Goal: Task Accomplishment & Management: Use online tool/utility

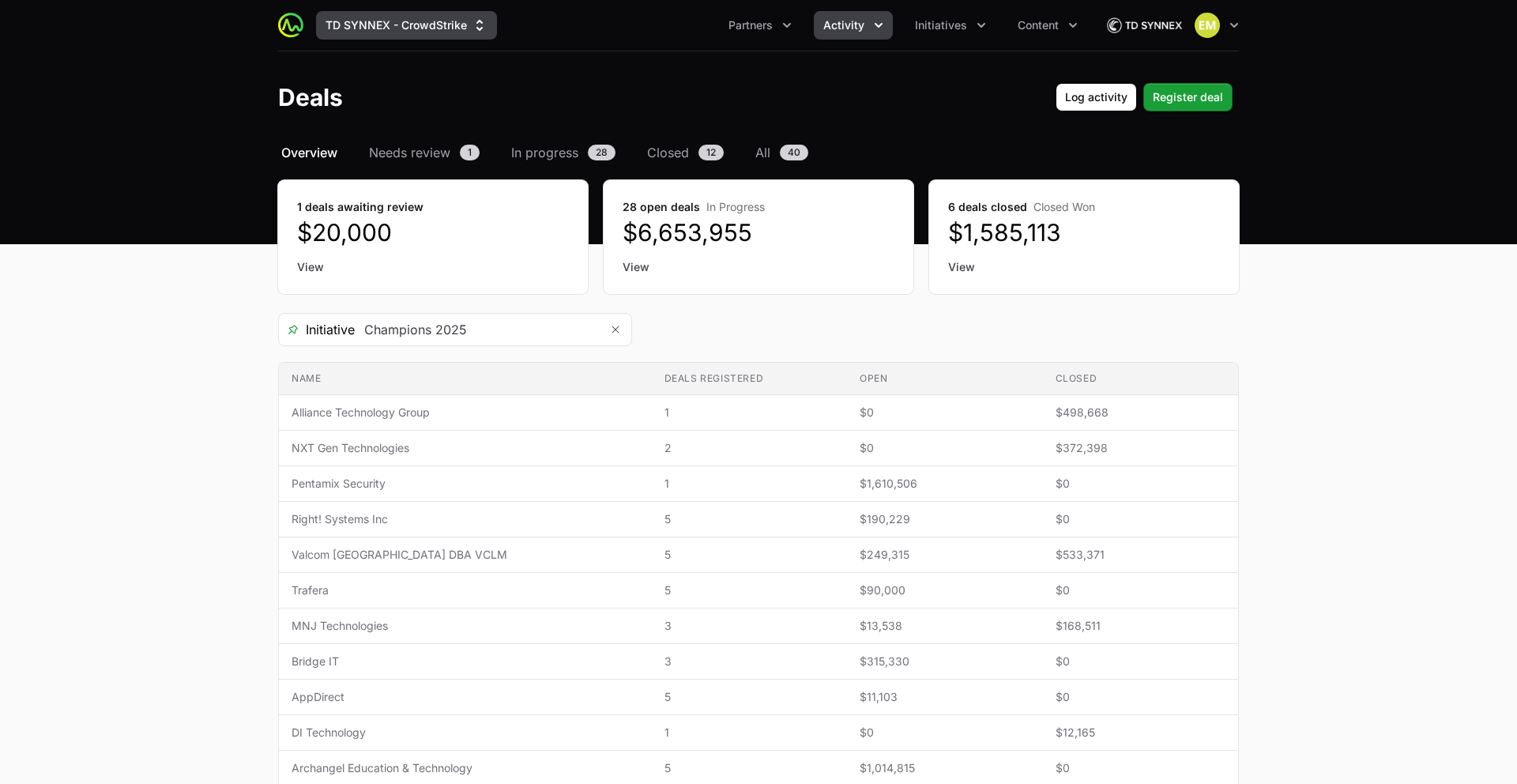
click at [358, 28] on button "TD SYNNEX - CrowdStrike" at bounding box center [406, 25] width 181 height 29
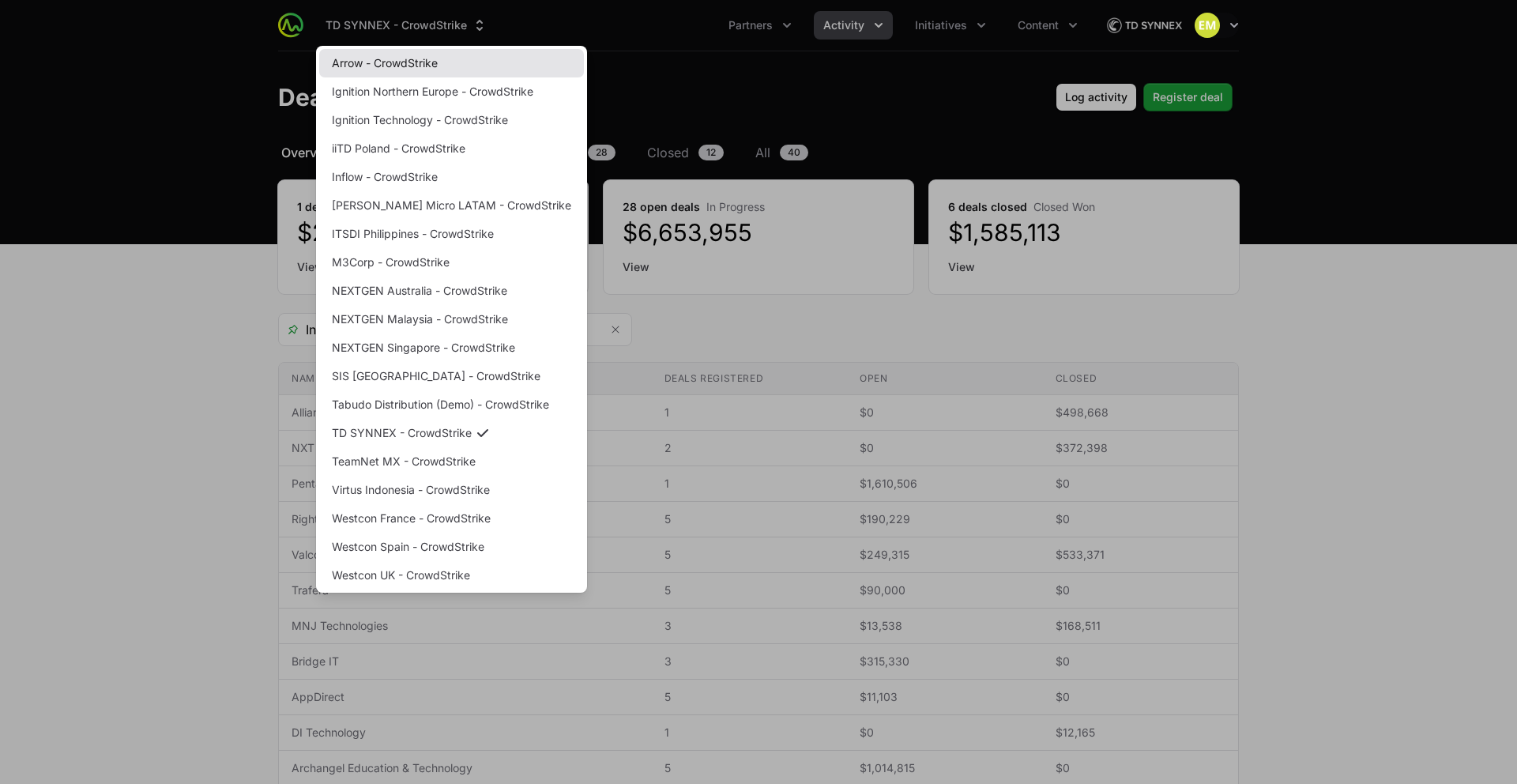
click at [361, 55] on link "Arrow - CrowdStrike" at bounding box center [452, 63] width 265 height 29
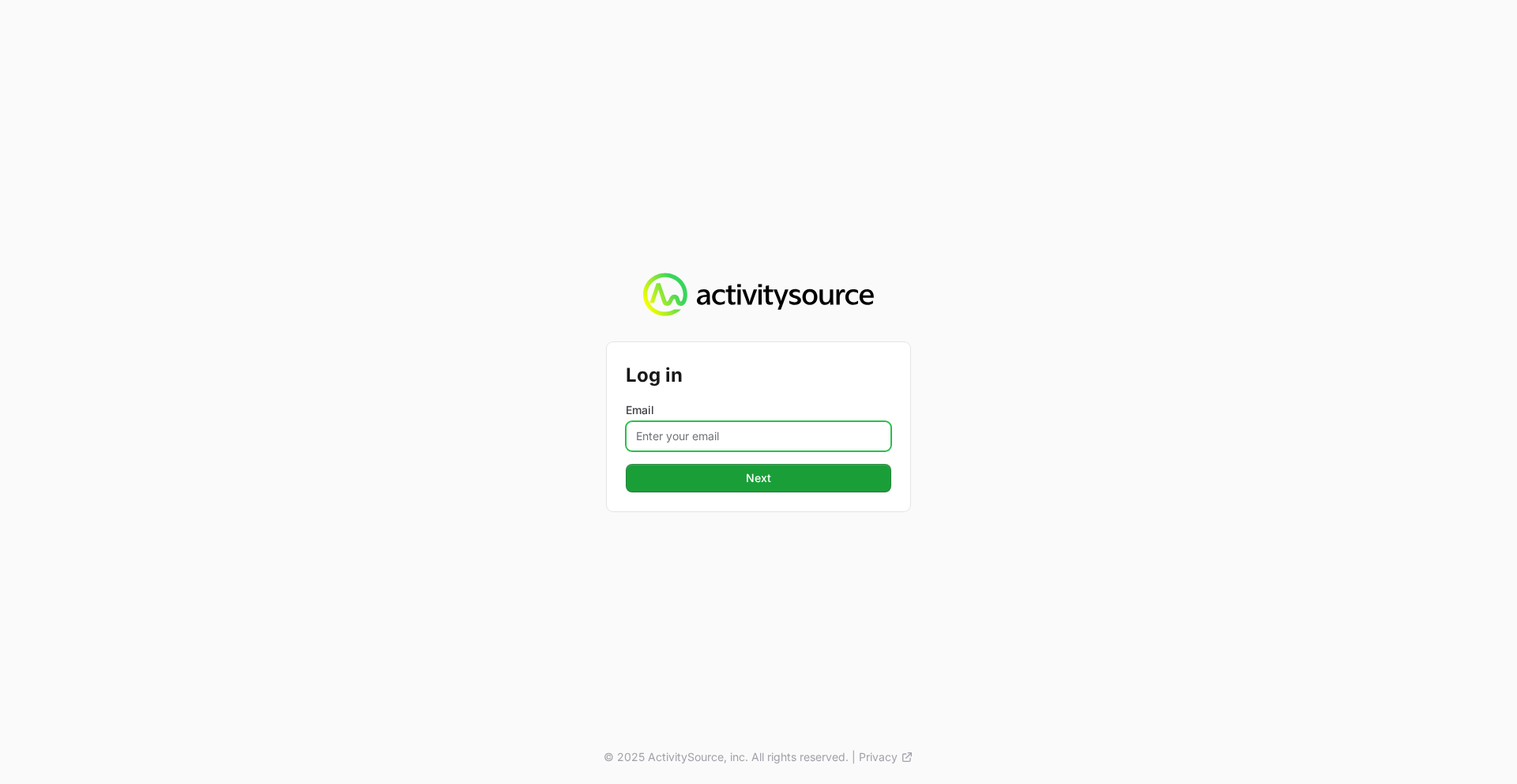
click at [721, 430] on input "Email" at bounding box center [758, 437] width 265 height 30
type input "[PERSON_NAME][EMAIL_ADDRESS][PERSON_NAME][DOMAIN_NAME]"
click at [625, 464] on button "Next" at bounding box center [758, 478] width 265 height 29
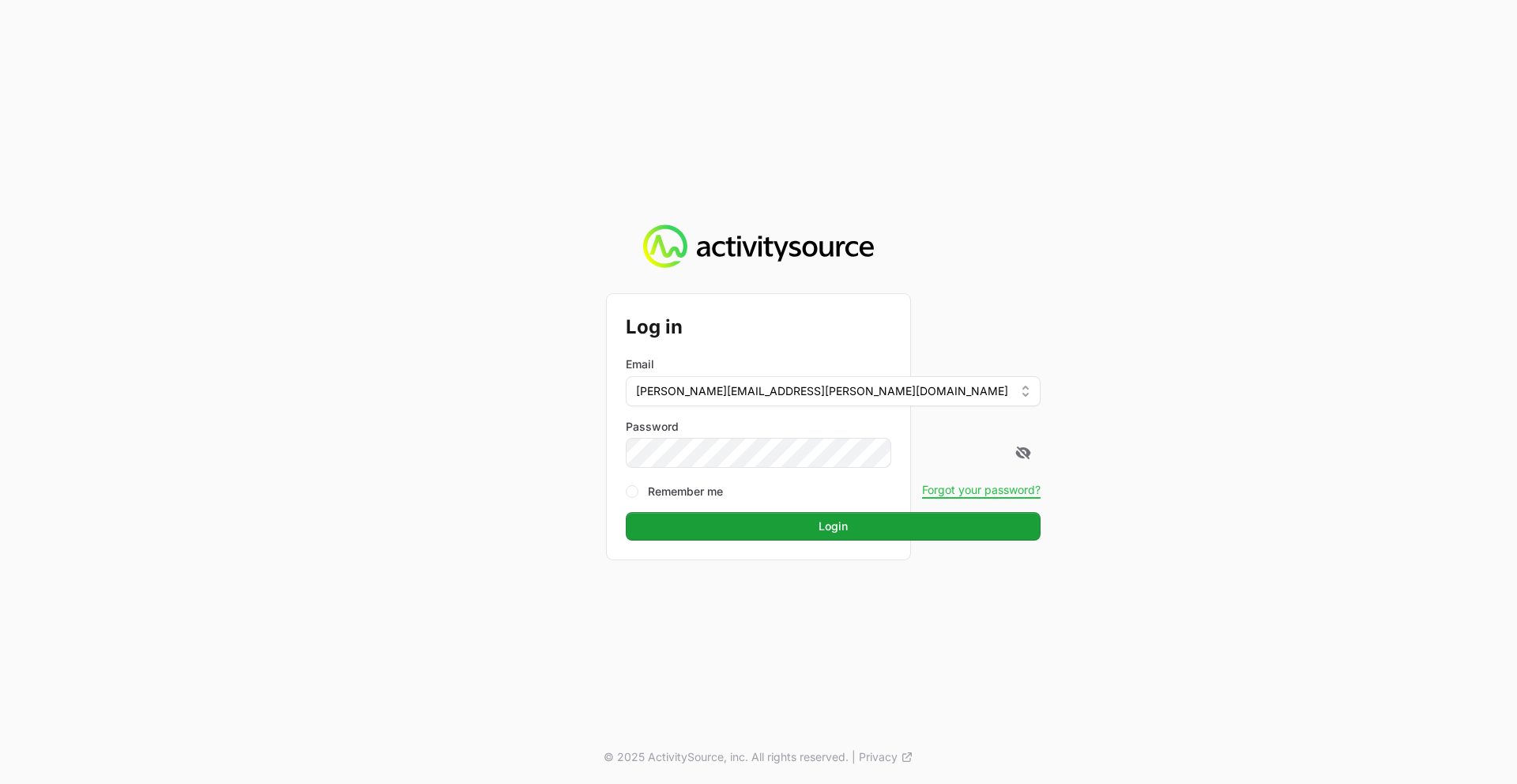
click at [710, 488] on label "Remember me" at bounding box center [685, 492] width 75 height 16
click at [638, 488] on input "Remember me" at bounding box center [632, 492] width 13 height 13
checkbox input "true"
click at [1017, 454] on icon at bounding box center [1024, 453] width 14 height 13
click at [790, 524] on button "Login" at bounding box center [833, 527] width 415 height 29
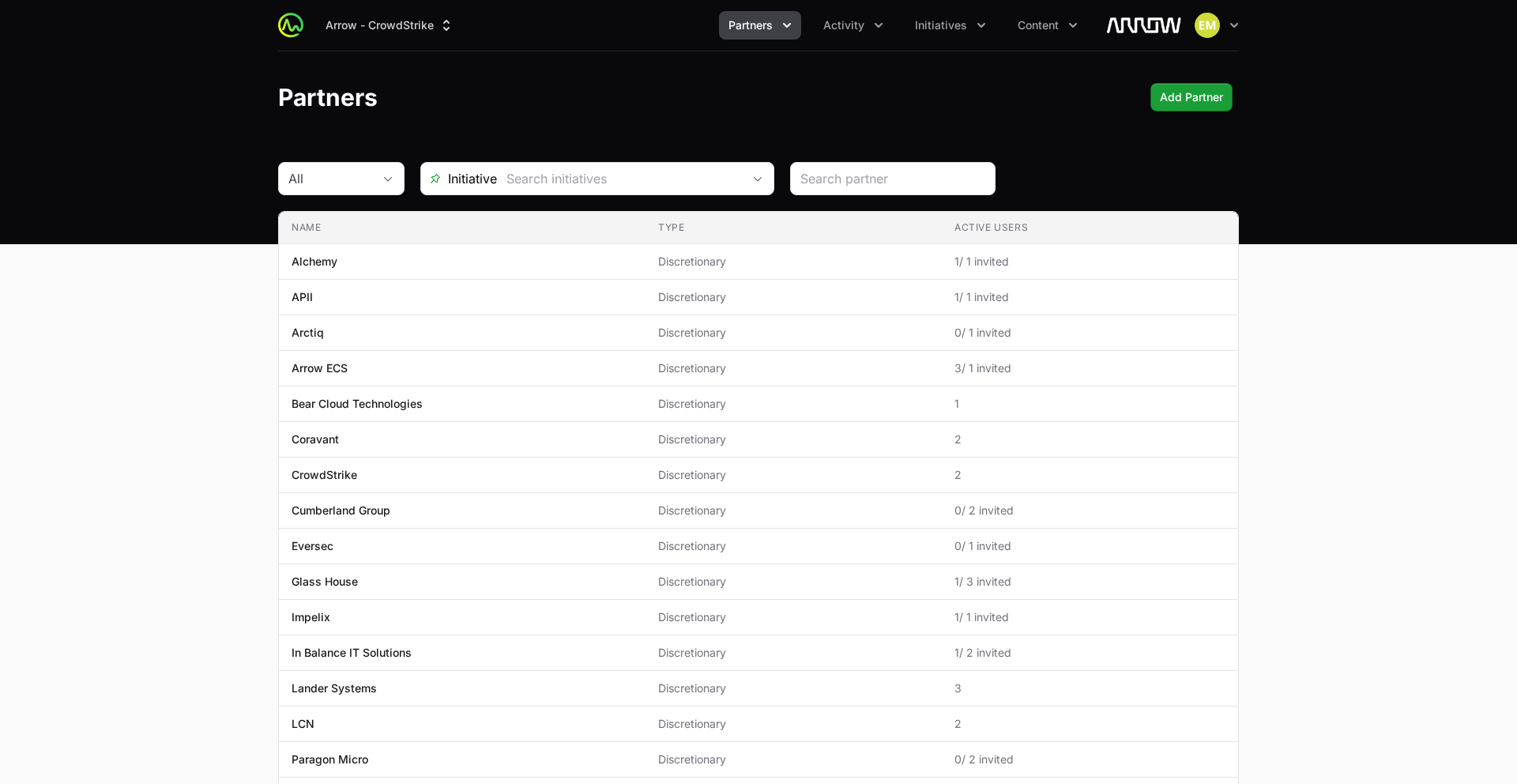
scroll to position [11, 0]
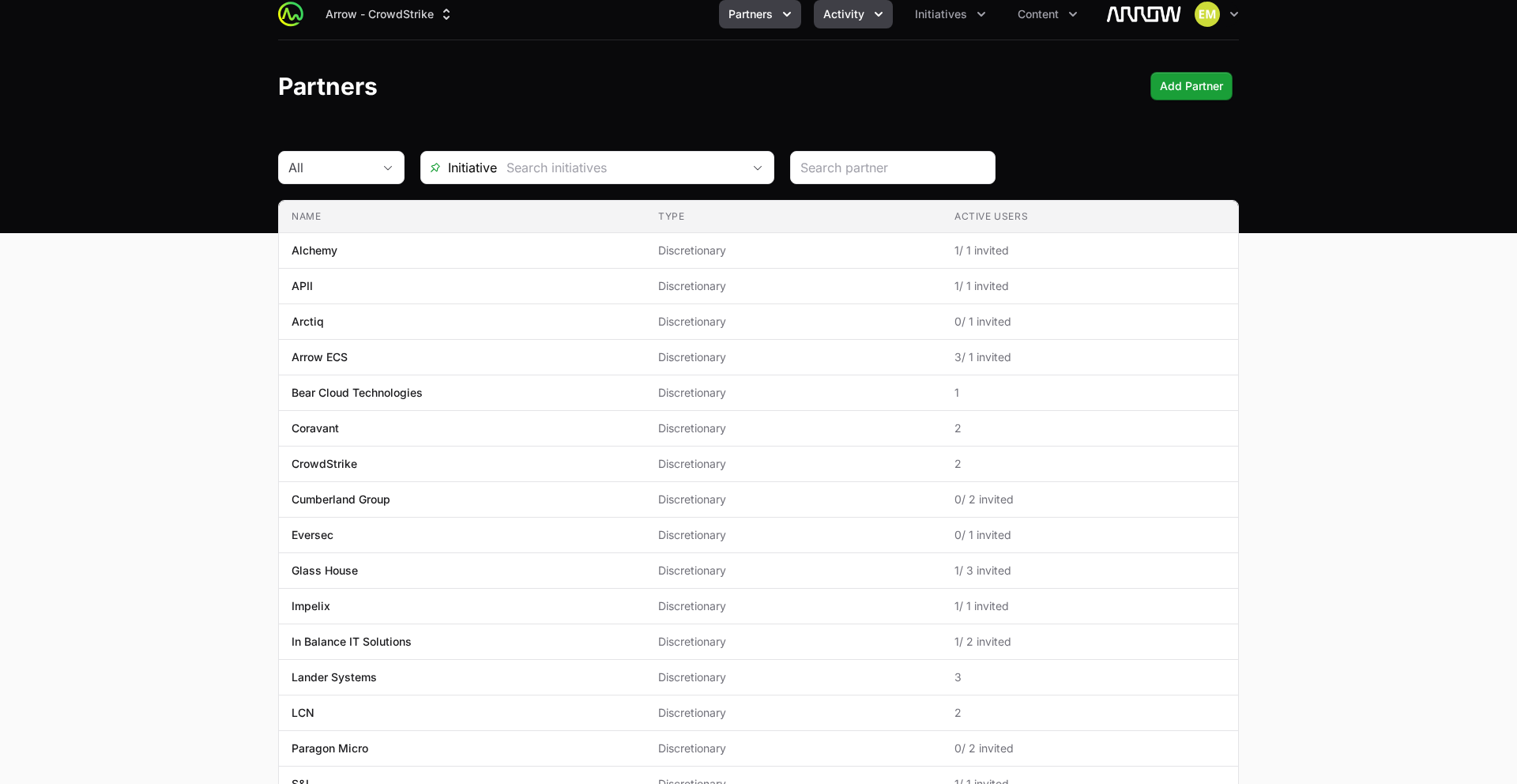
click at [840, 14] on span "Activity" at bounding box center [844, 14] width 41 height 16
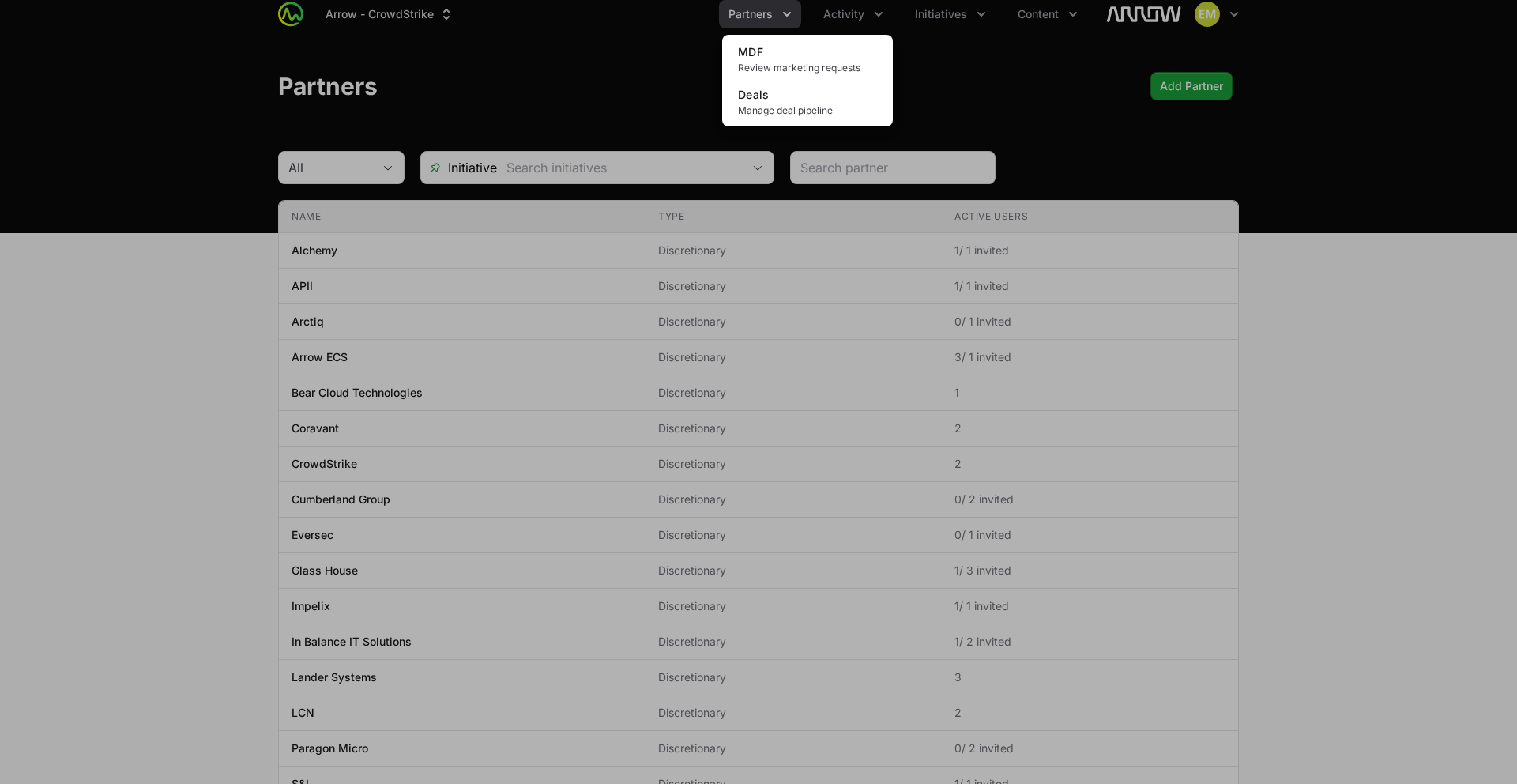
drag, startPoint x: 770, startPoint y: 22, endPoint x: 766, endPoint y: 37, distance: 15.5
click at [770, 22] on div "Activity menu" at bounding box center [758, 392] width 1517 height 784
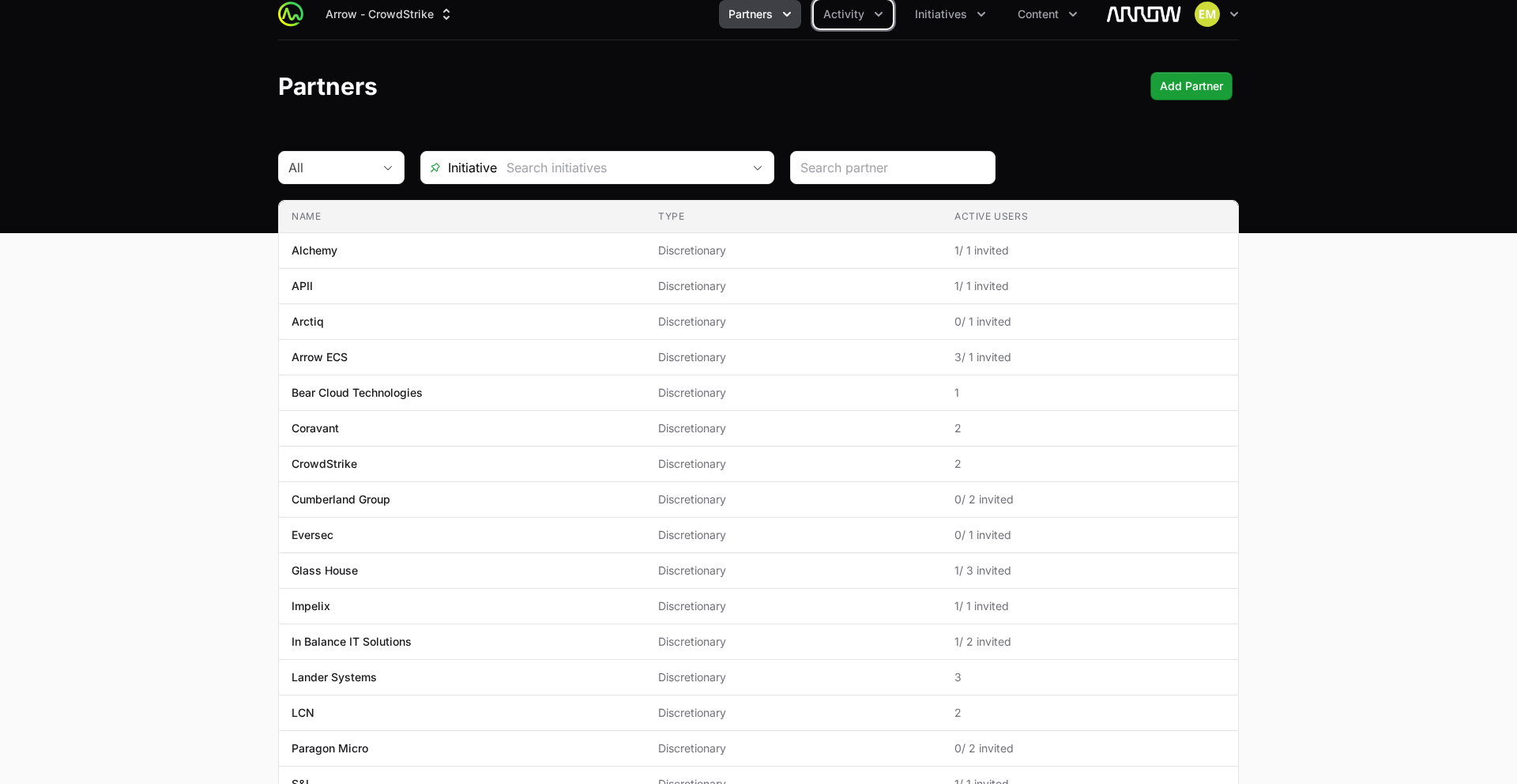
click at [755, 17] on span "Partners" at bounding box center [751, 14] width 45 height 16
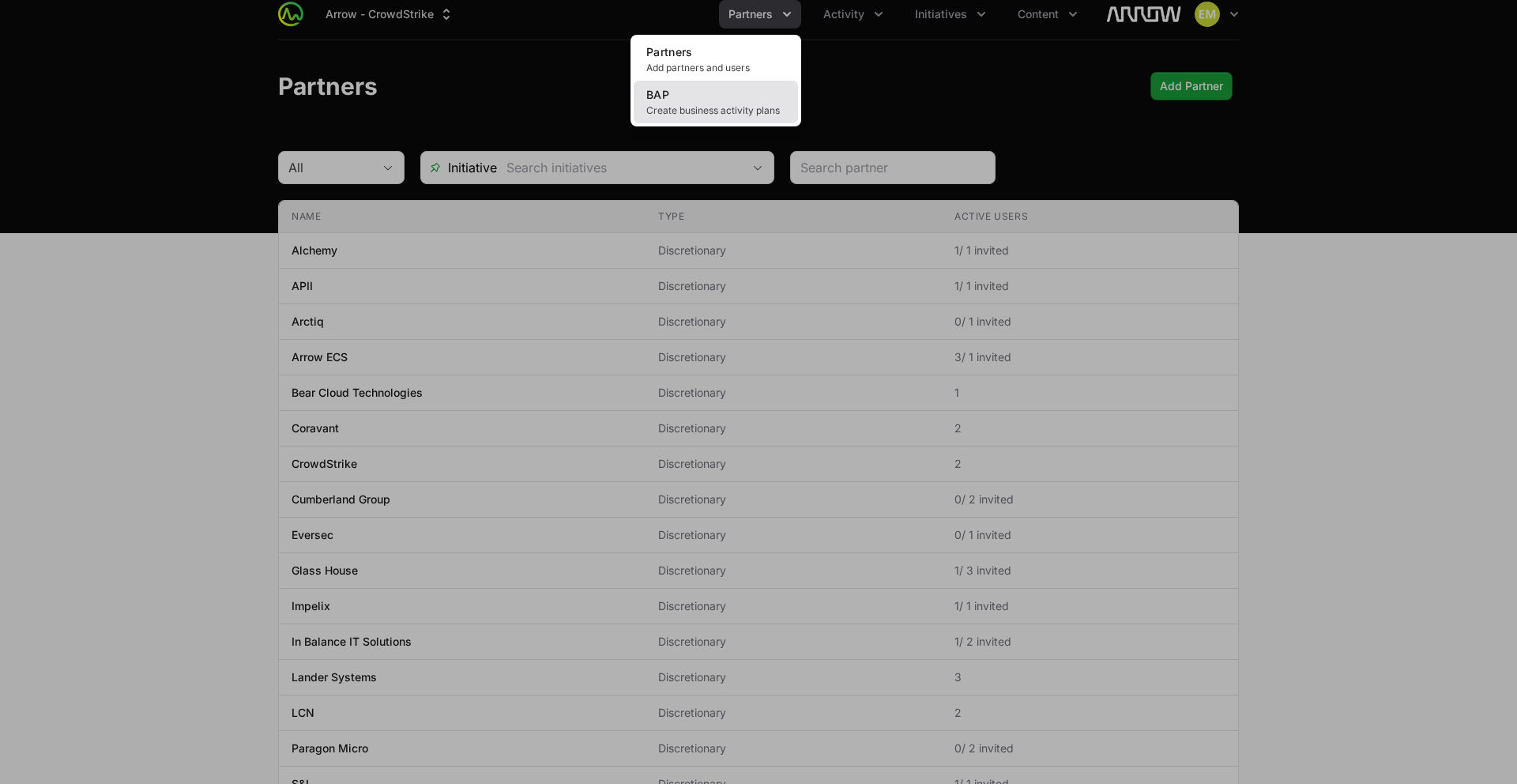
click at [742, 103] on link "BAP Create business activity plans" at bounding box center [715, 102] width 164 height 43
